Goal: Task Accomplishment & Management: Use online tool/utility

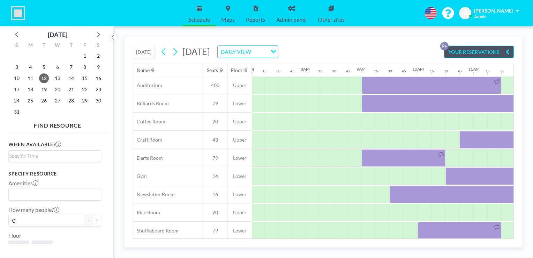
scroll to position [0, 433]
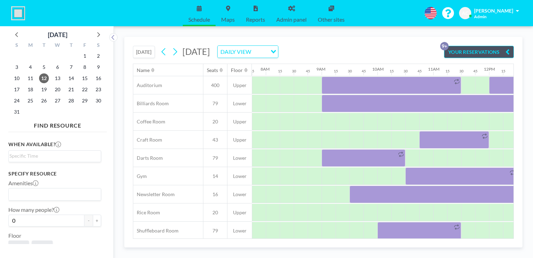
click at [145, 51] on button "[DATE]" at bounding box center [144, 52] width 22 height 12
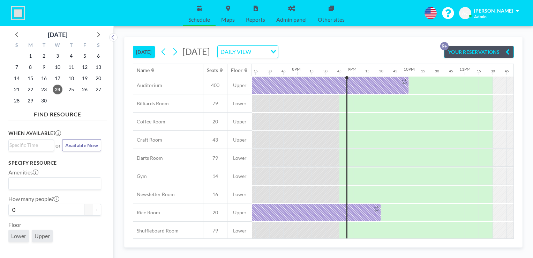
scroll to position [0, 1082]
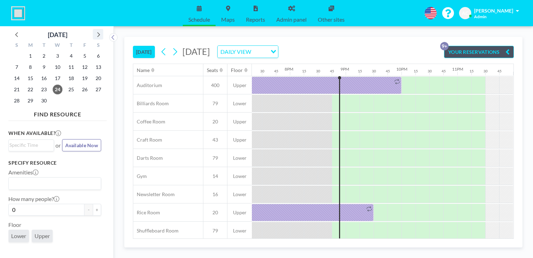
click at [98, 34] on icon at bounding box center [98, 34] width 9 height 9
click at [32, 99] on span "27" at bounding box center [30, 101] width 10 height 10
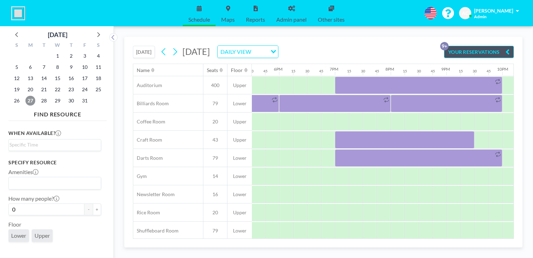
scroll to position [0, 985]
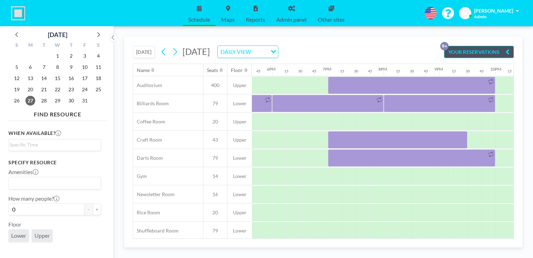
click at [508, 50] on icon "button" at bounding box center [508, 51] width 4 height 8
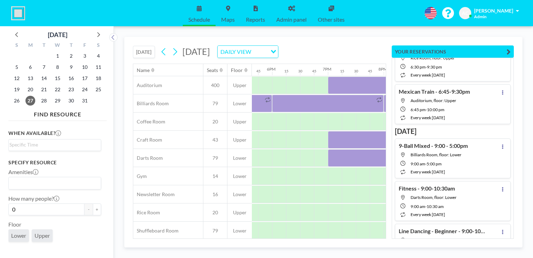
scroll to position [42, 0]
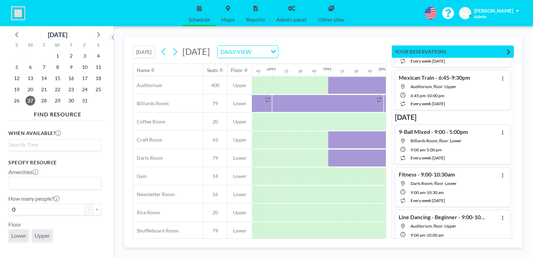
drag, startPoint x: 513, startPoint y: 238, endPoint x: 454, endPoint y: 256, distance: 62.2
click at [454, 256] on div "[DATE] [DATE] DAILY VIEW Loading... Name Seats Floor 12AM 15 30 45 1AM 15 30 45…" at bounding box center [324, 141] width 420 height 231
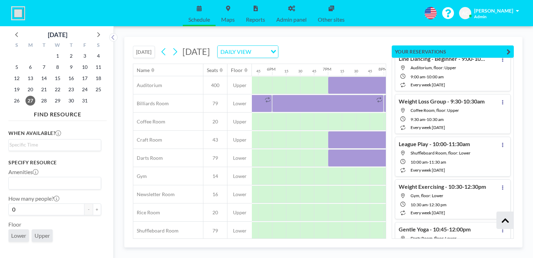
click at [512, 226] on button at bounding box center [505, 219] width 17 height 17
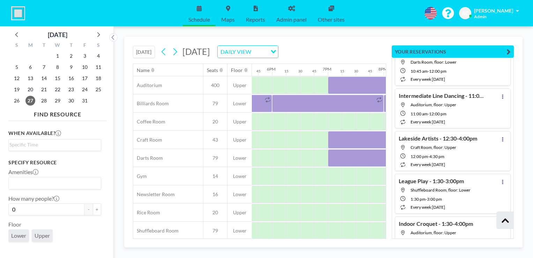
scroll to position [16994, 0]
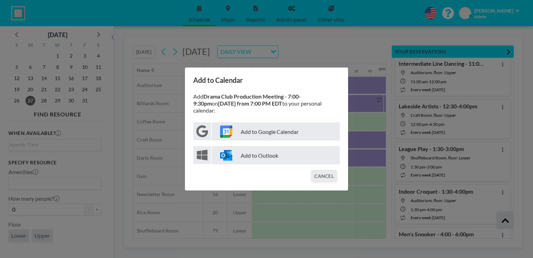
click at [288, 129] on p "Add to Google Calendar" at bounding box center [276, 131] width 128 height 18
click at [325, 170] on button "CANCEL" at bounding box center [324, 176] width 26 height 12
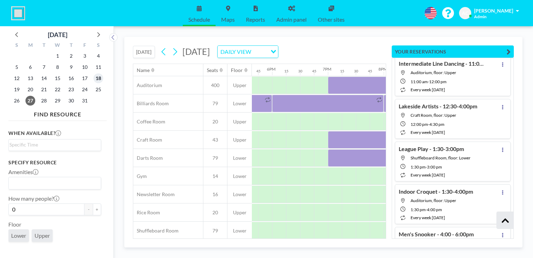
click at [99, 77] on span "18" at bounding box center [99, 78] width 10 height 10
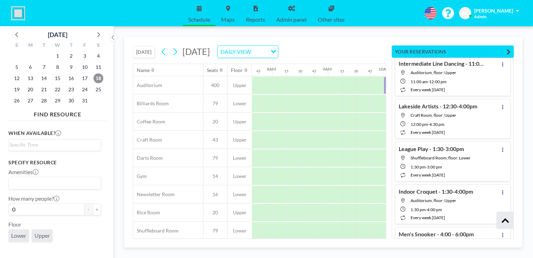
scroll to position [0, 433]
click at [509, 50] on icon "button" at bounding box center [509, 51] width 4 height 8
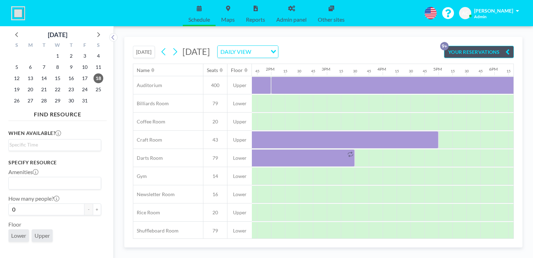
scroll to position [0, 1082]
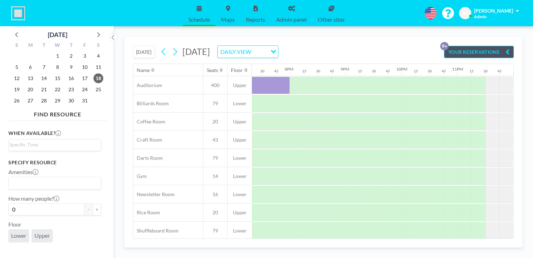
click at [506, 51] on icon "button" at bounding box center [508, 51] width 4 height 8
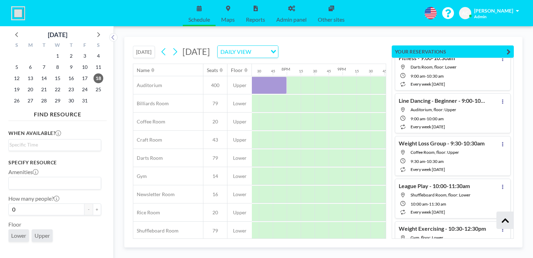
click at [511, 229] on button at bounding box center [505, 219] width 17 height 17
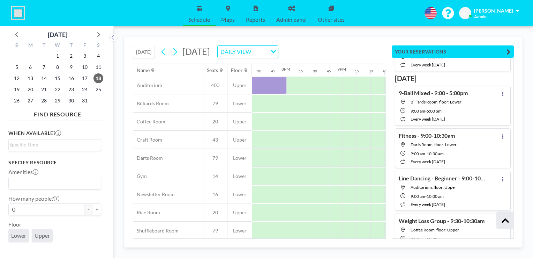
click at [511, 229] on button at bounding box center [505, 219] width 17 height 17
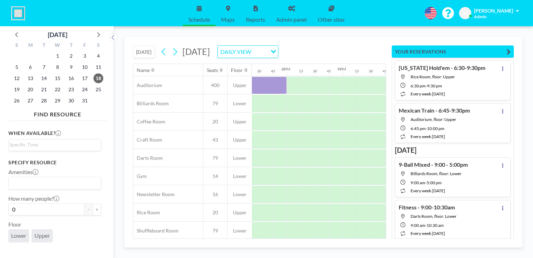
click at [511, 229] on button at bounding box center [505, 219] width 17 height 17
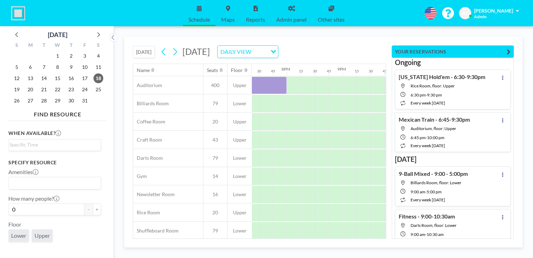
click at [511, 229] on button at bounding box center [505, 219] width 17 height 17
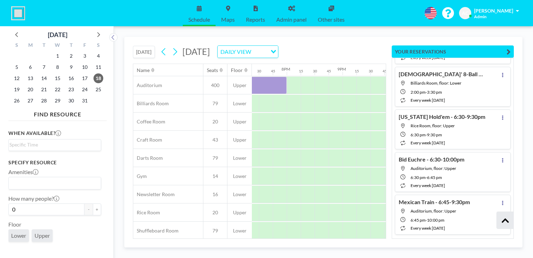
scroll to position [3759, 0]
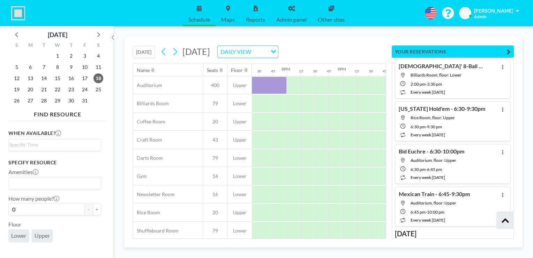
drag, startPoint x: 513, startPoint y: 235, endPoint x: 513, endPoint y: 241, distance: 5.2
click at [513, 241] on div "[DATE] [DATE] DAILY VIEW Loading... Name Seats Floor 12AM 15 30 45 1AM 15 30 45…" at bounding box center [323, 142] width 399 height 211
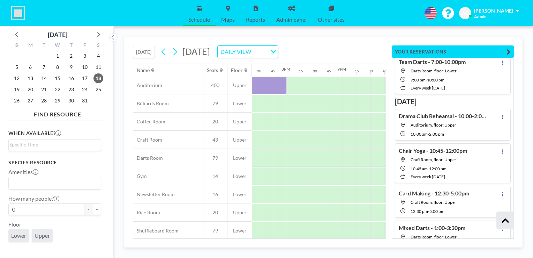
scroll to position [12535, 0]
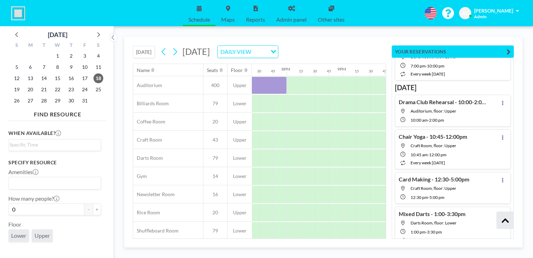
click at [501, 253] on button at bounding box center [503, 257] width 8 height 8
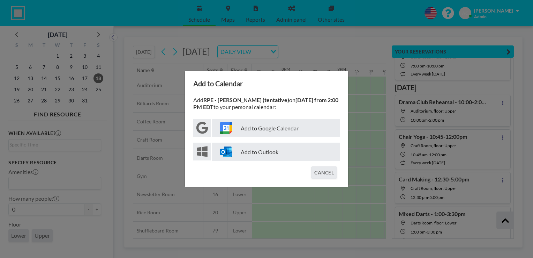
click at [296, 128] on p "Add to Google Calendar" at bounding box center [276, 128] width 128 height 18
click at [330, 175] on button "CANCEL" at bounding box center [324, 172] width 26 height 12
